Goal: Contribute content

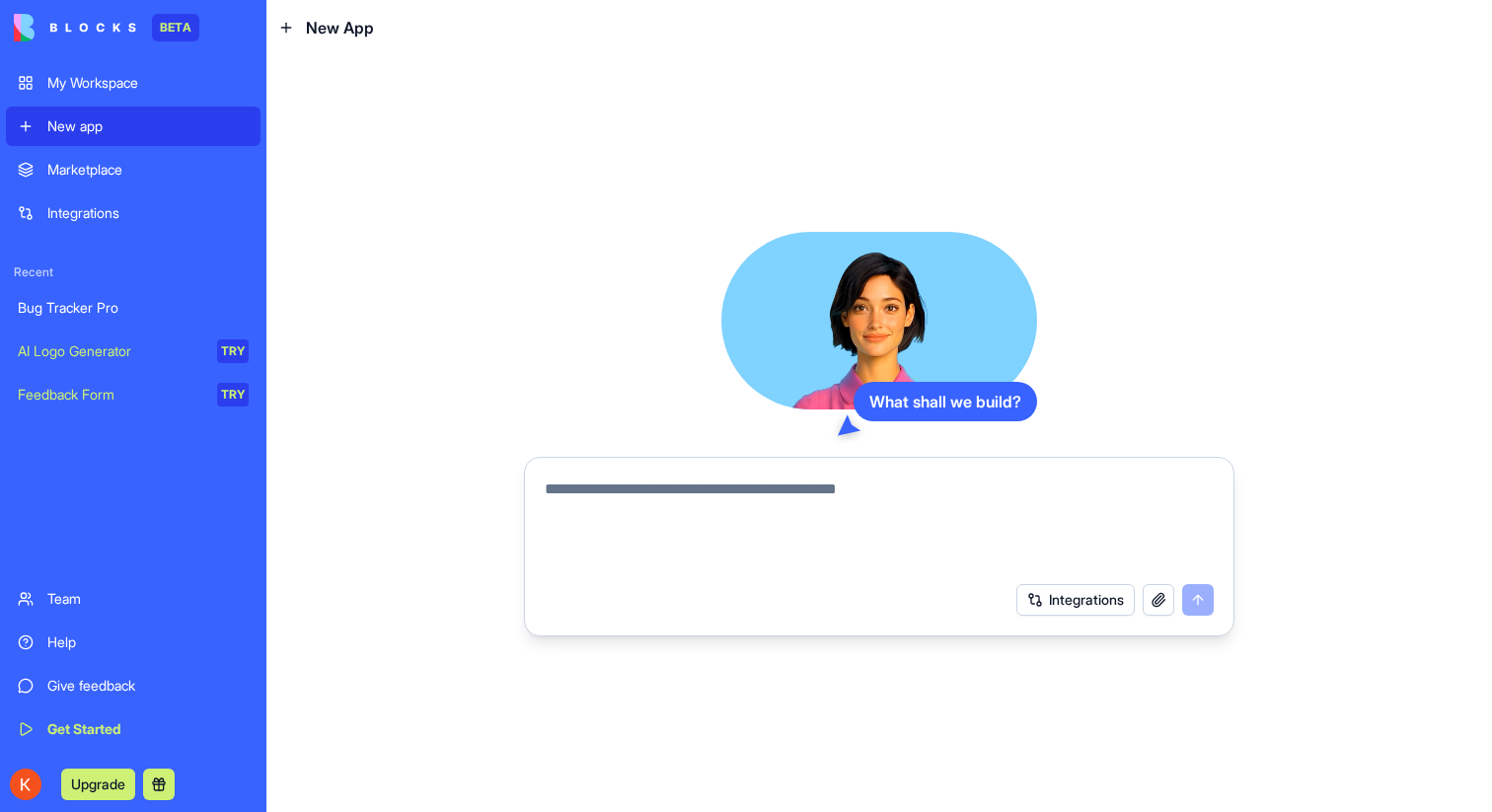
click at [811, 482] on textarea at bounding box center [879, 524] width 669 height 95
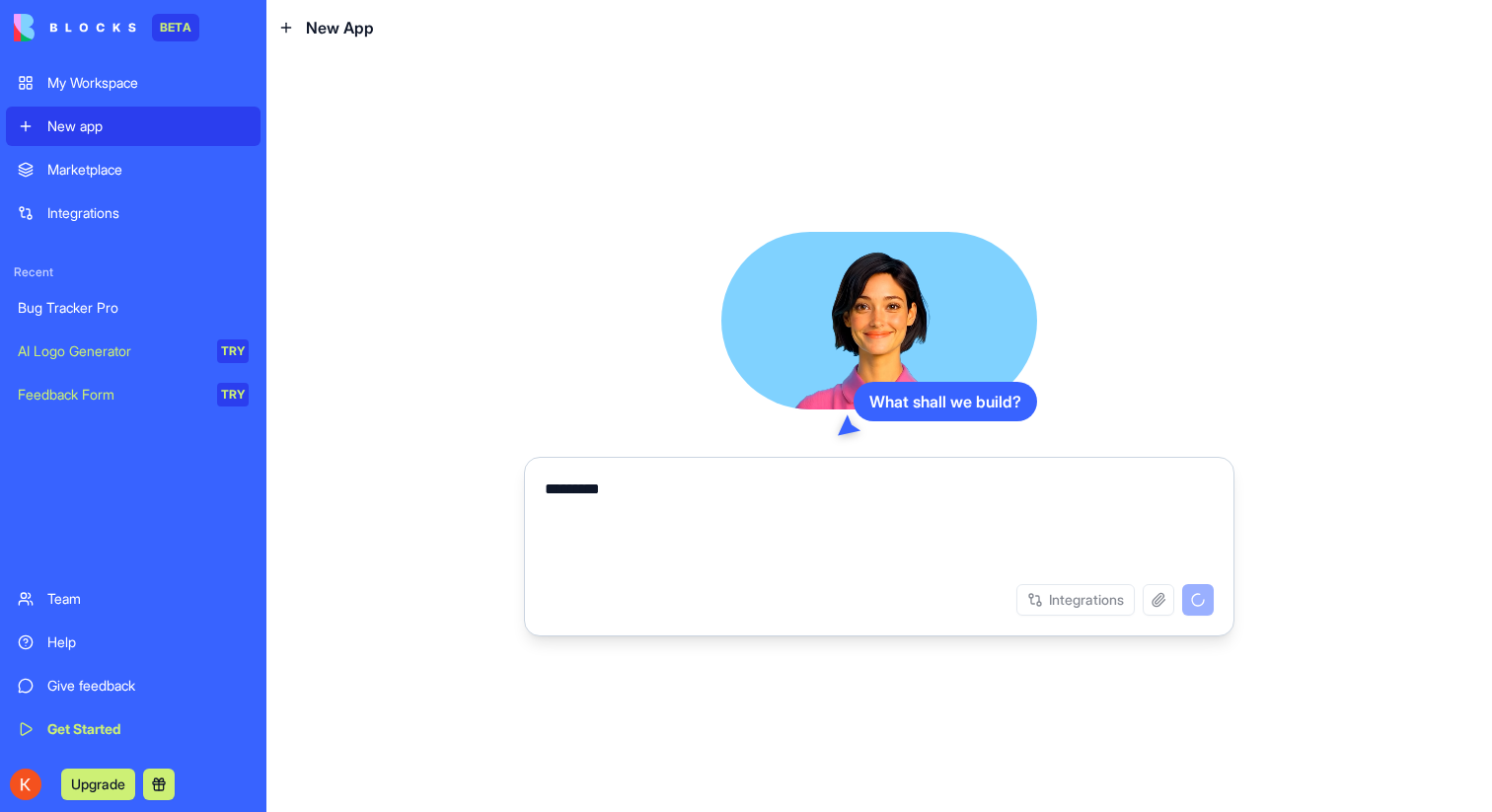
type textarea "*********"
